Goal: Navigation & Orientation: Find specific page/section

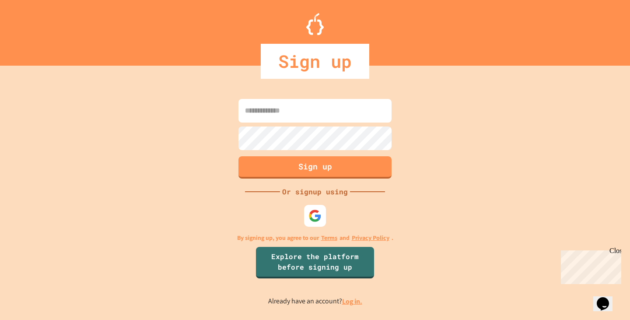
click at [307, 108] on input at bounding box center [314, 111] width 153 height 24
click at [308, 205] on div at bounding box center [315, 215] width 24 height 24
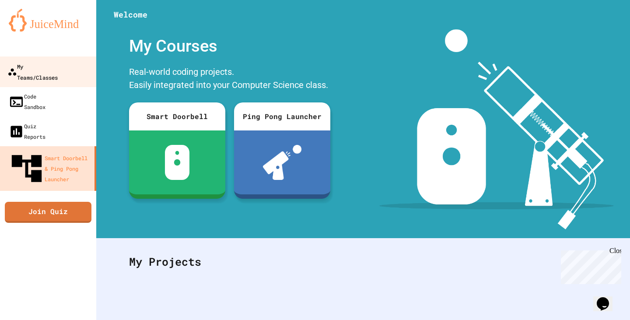
click at [24, 67] on div "My Teams/Classes" at bounding box center [32, 71] width 50 height 21
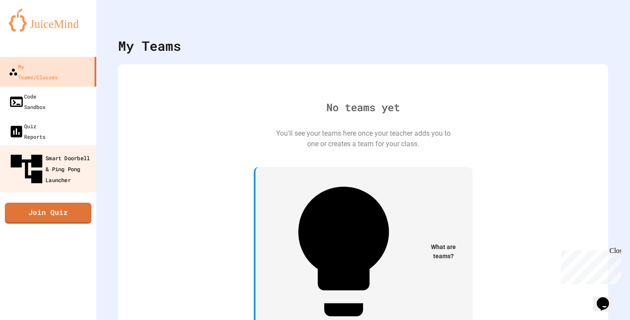
click at [42, 150] on div "Smart Doorbell & Ping Pong Launcher" at bounding box center [50, 169] width 87 height 38
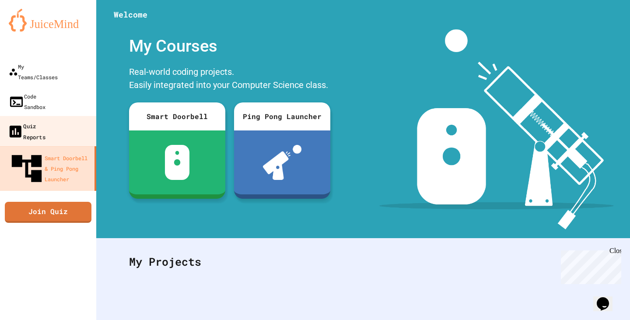
click at [65, 116] on link "Quiz Reports" at bounding box center [48, 131] width 99 height 31
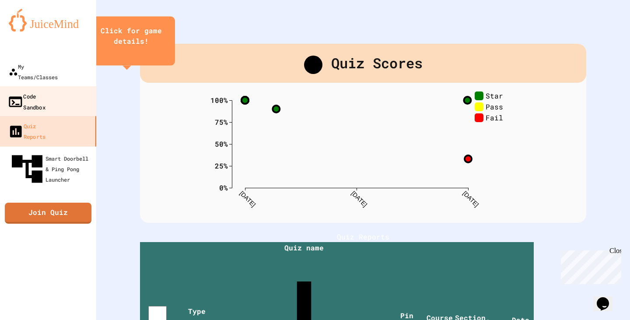
click at [74, 86] on link "Code Sandbox" at bounding box center [48, 101] width 99 height 31
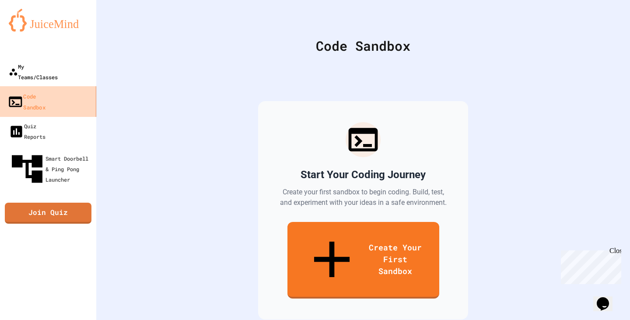
click at [84, 71] on link "My Teams/Classes" at bounding box center [48, 72] width 96 height 30
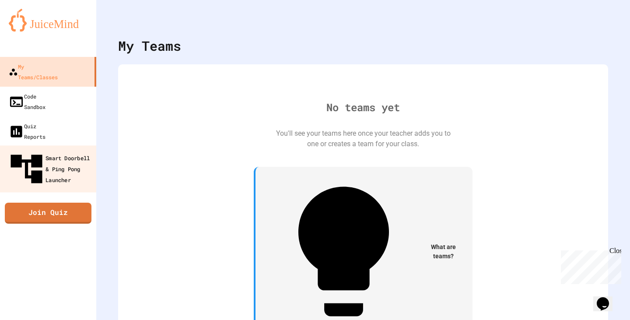
click at [61, 150] on div "Smart Doorbell & Ping Pong Launcher" at bounding box center [50, 169] width 87 height 38
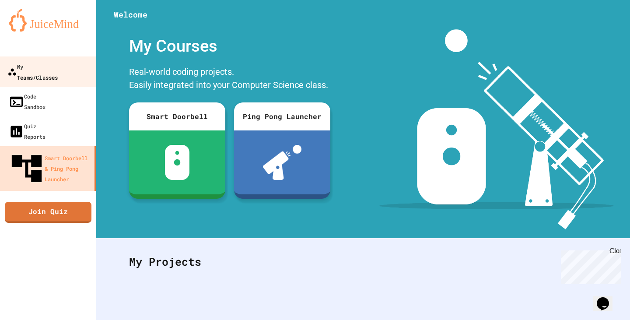
click at [77, 67] on link "My Teams/Classes" at bounding box center [48, 71] width 99 height 31
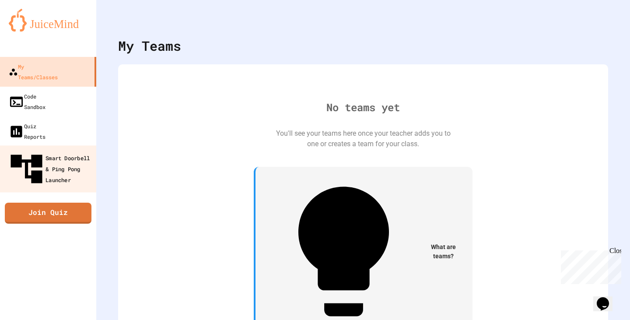
click at [13, 155] on icon at bounding box center [26, 169] width 31 height 28
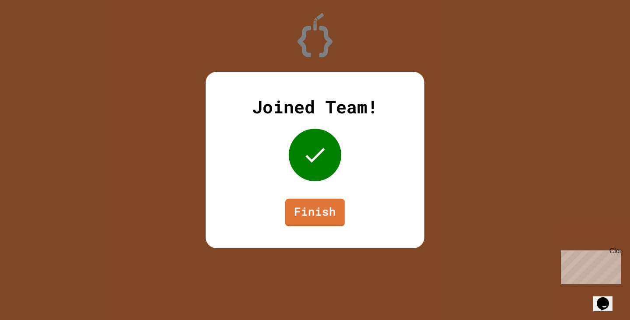
click at [309, 210] on link "Finish" at bounding box center [314, 213] width 59 height 28
